Goal: Book appointment/travel/reservation

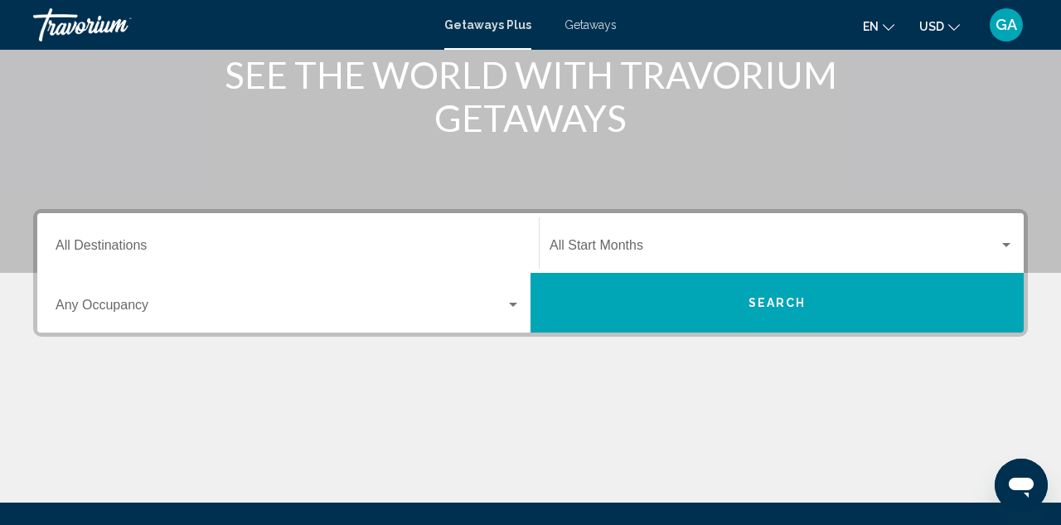
scroll to position [227, 0]
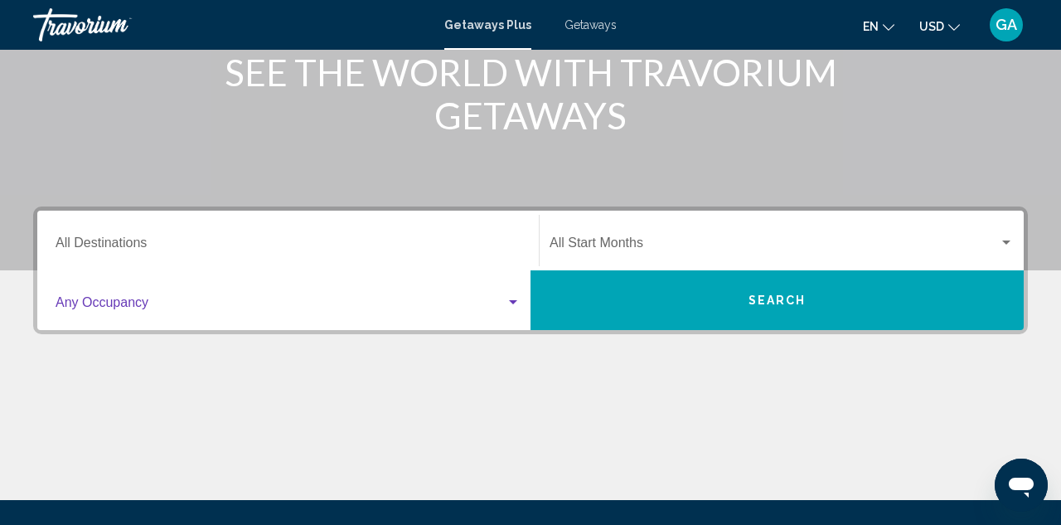
click at [513, 302] on div "Search widget" at bounding box center [513, 302] width 8 height 4
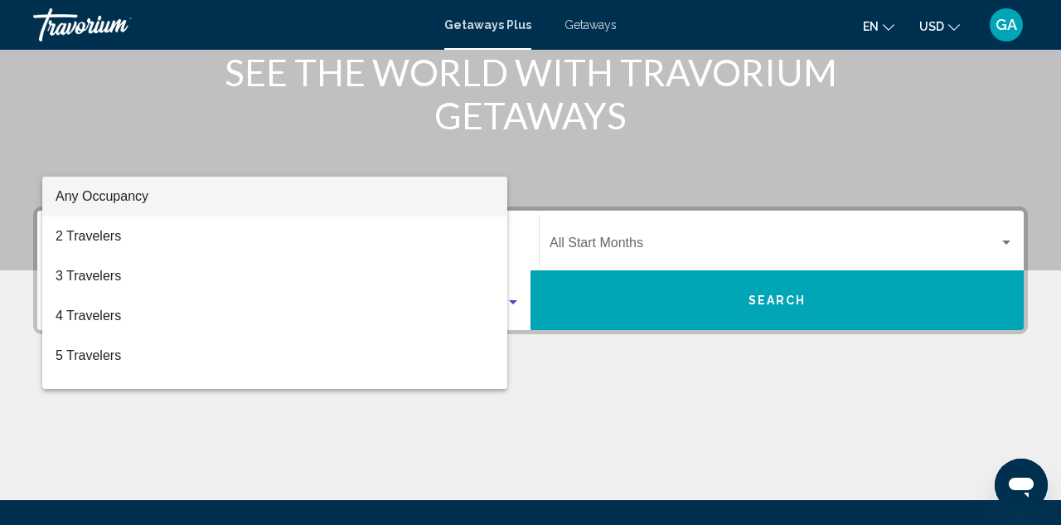
scroll to position [380, 0]
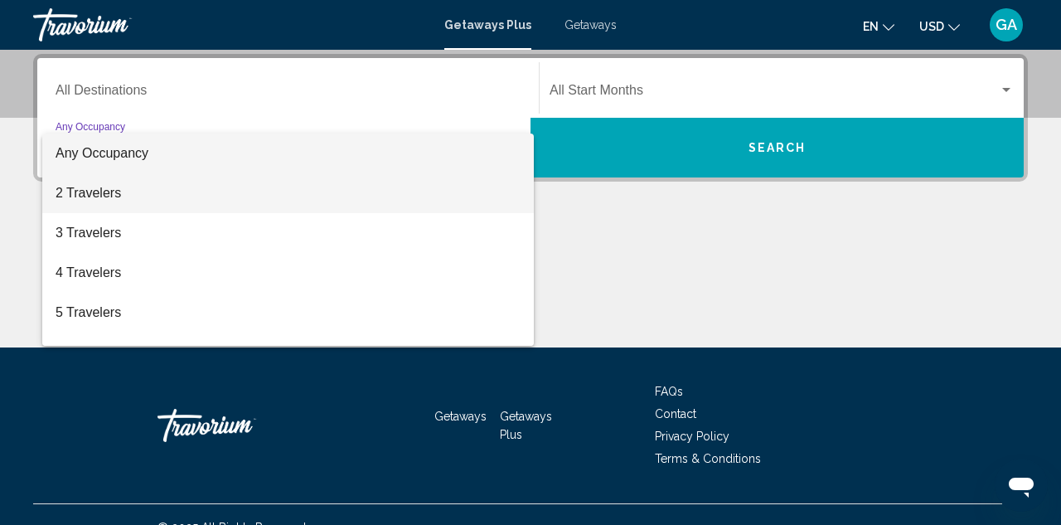
click at [348, 197] on span "2 Travelers" at bounding box center [288, 193] width 465 height 40
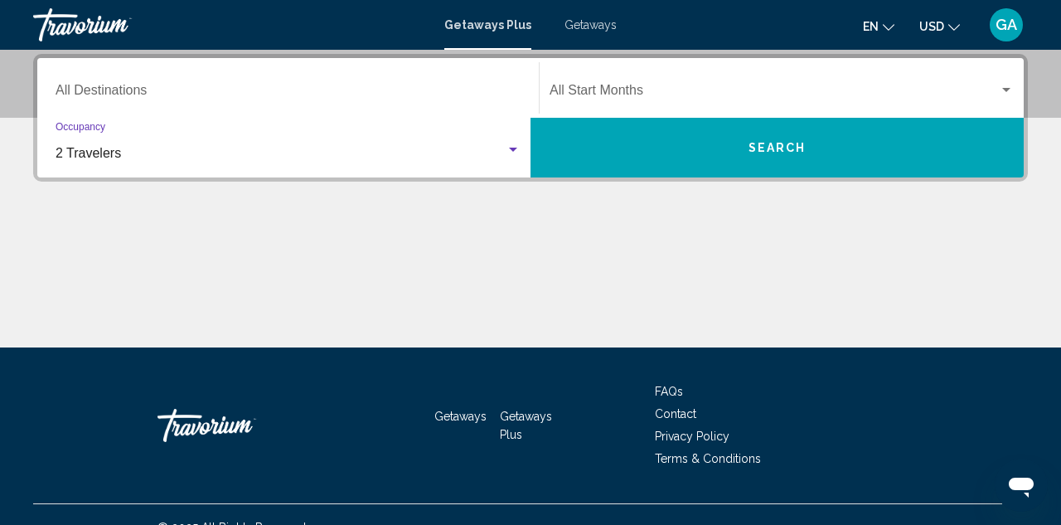
click at [719, 152] on button "Search" at bounding box center [777, 148] width 493 height 60
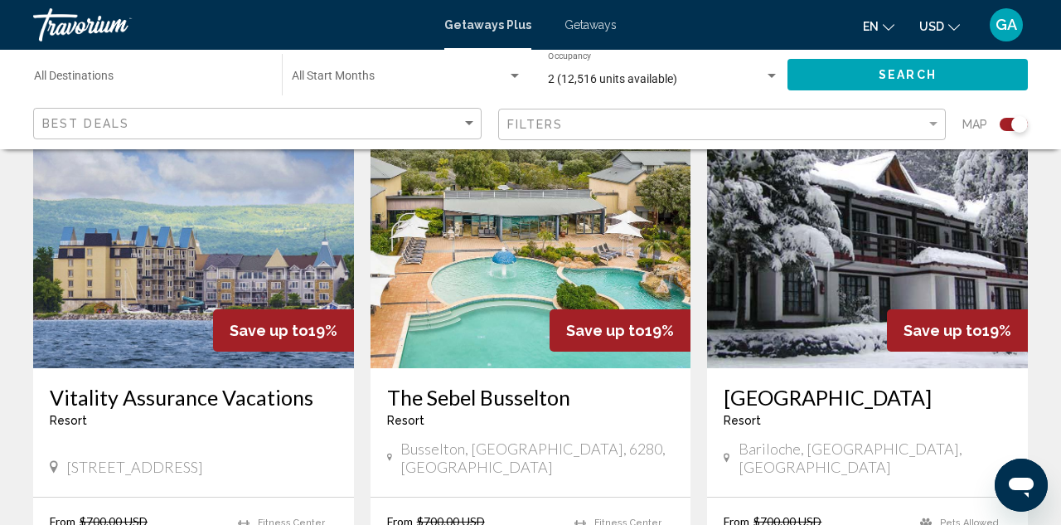
scroll to position [640, 0]
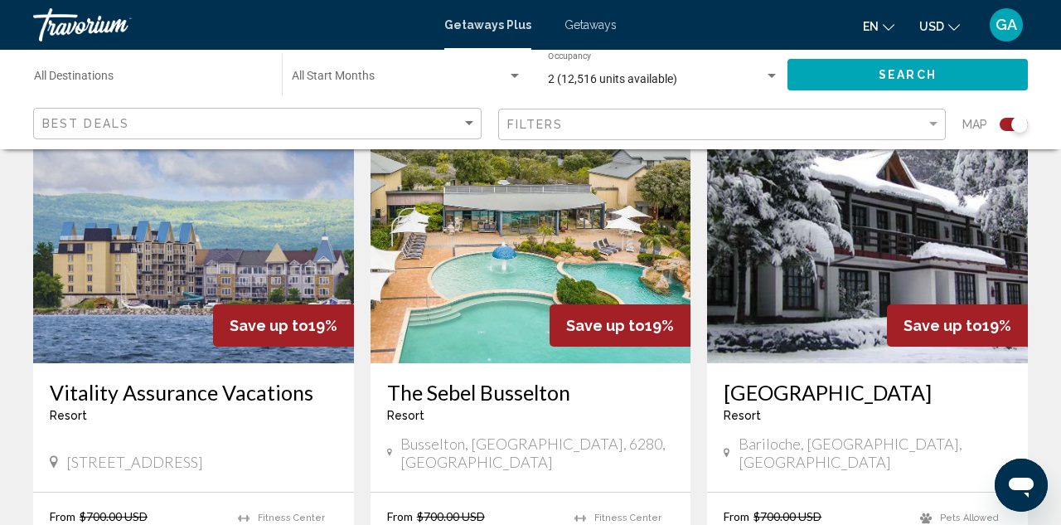
drag, startPoint x: 1048, startPoint y: 166, endPoint x: 1048, endPoint y: 211, distance: 44.8
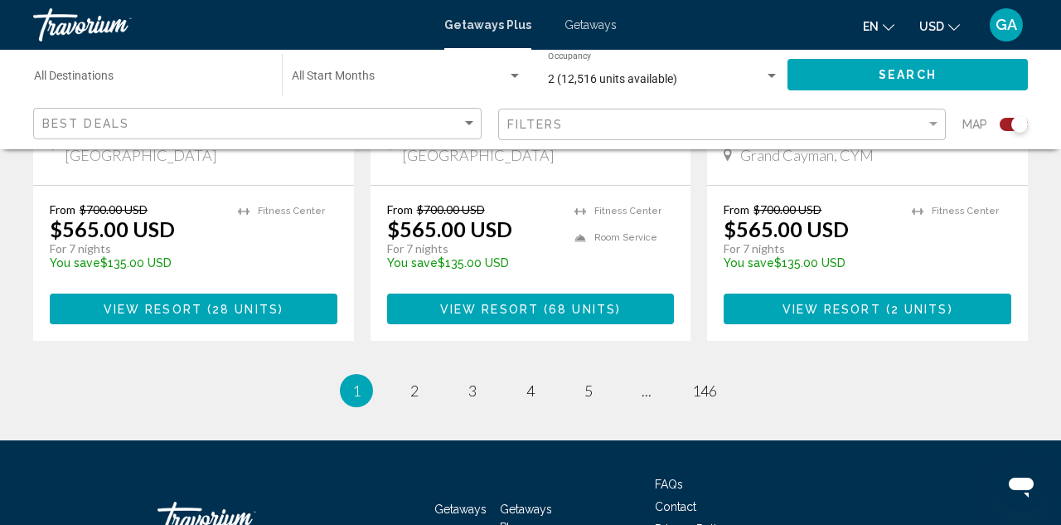
scroll to position [2758, 0]
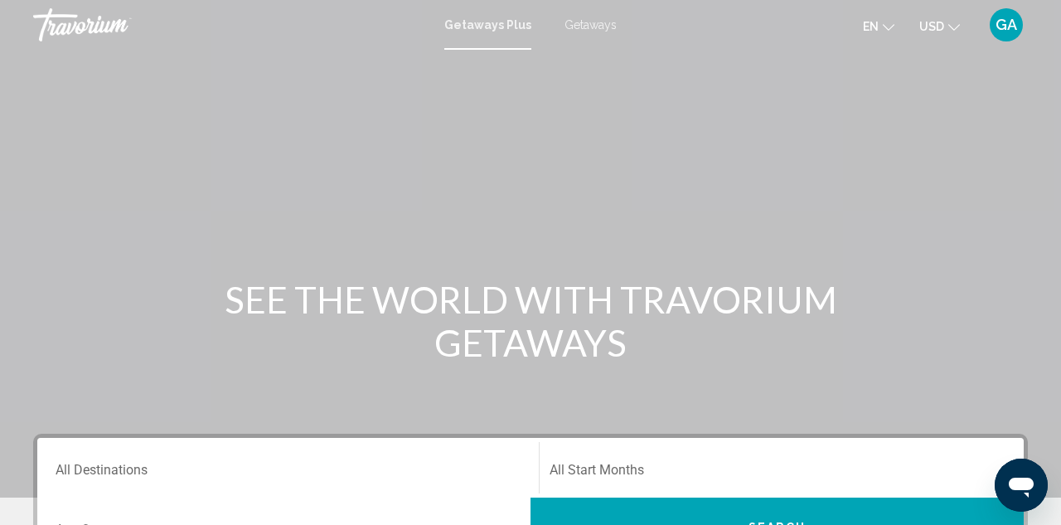
click at [507, 192] on div "Main content" at bounding box center [530, 248] width 1061 height 497
click at [594, 27] on span "Getaways" at bounding box center [591, 24] width 52 height 13
click at [1060, 77] on div "Main content" at bounding box center [530, 248] width 1061 height 497
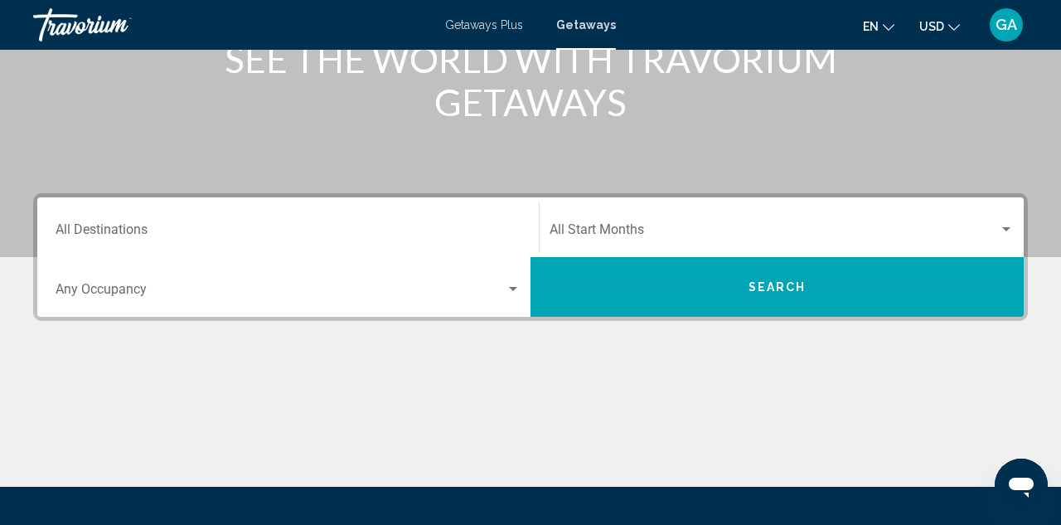
scroll to position [242, 0]
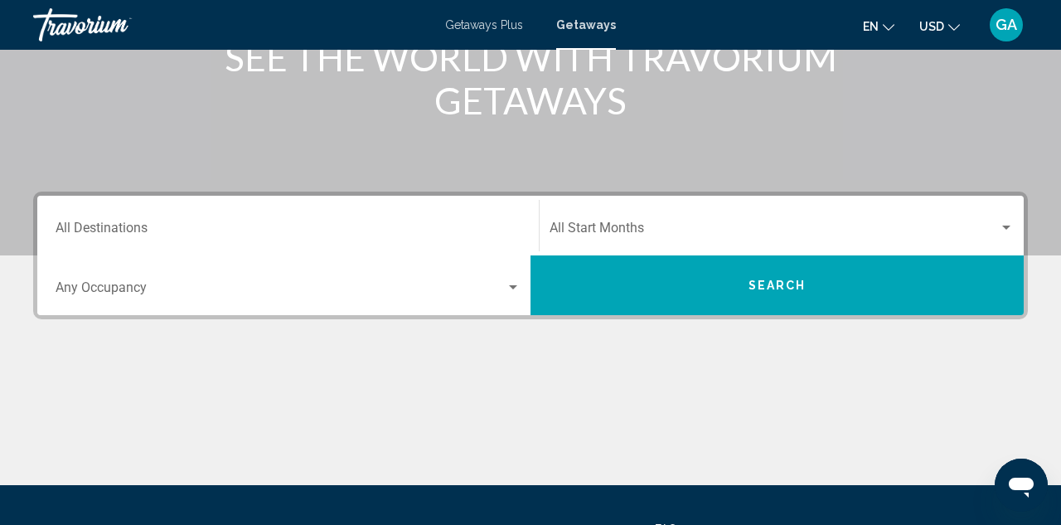
click at [722, 300] on button "Search" at bounding box center [777, 285] width 493 height 60
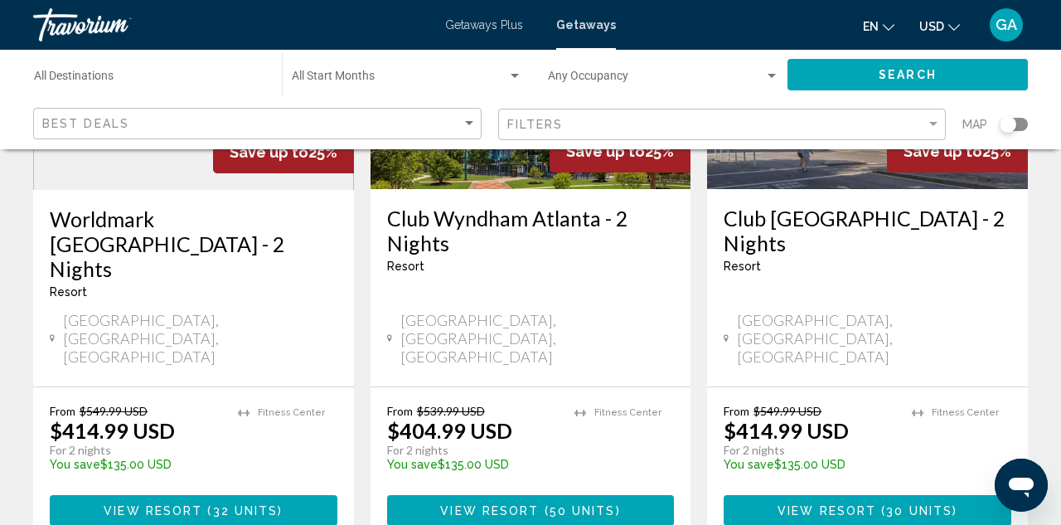
scroll to position [2190, 0]
